Goal: Task Accomplishment & Management: Manage account settings

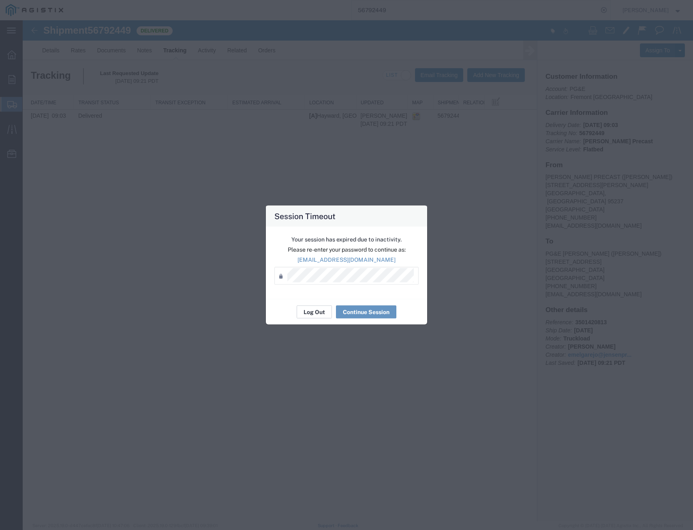
click at [317, 313] on button "Log Out" at bounding box center [314, 311] width 35 height 13
